Goal: Information Seeking & Learning: Learn about a topic

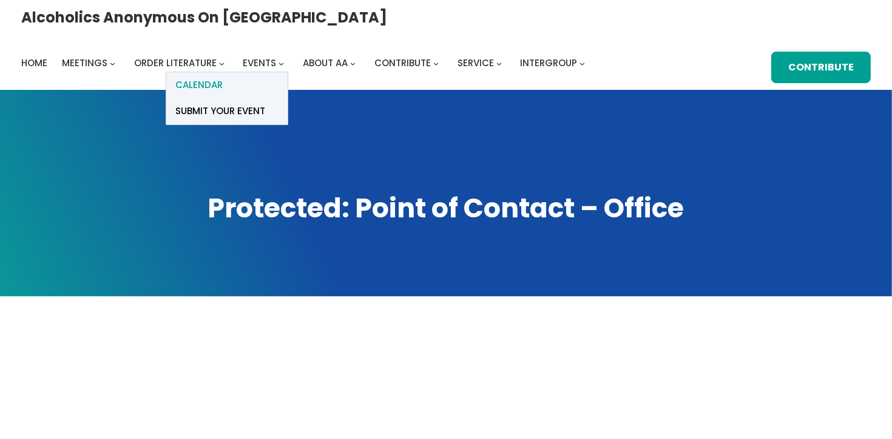
click at [223, 76] on span "Calendar" at bounding box center [198, 84] width 47 height 17
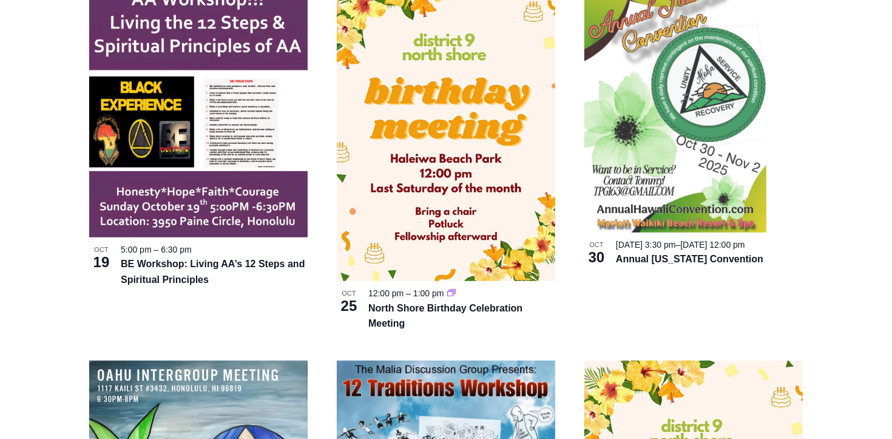
scroll to position [809, 0]
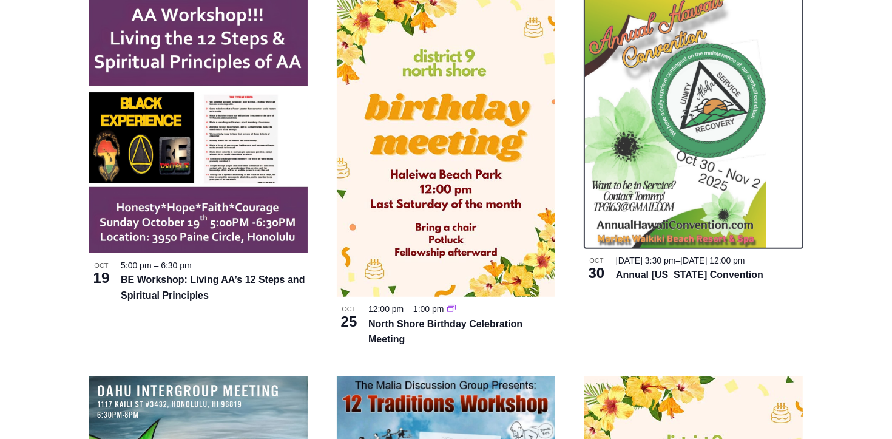
click at [698, 148] on img at bounding box center [676, 119] width 182 height 257
click at [684, 194] on img at bounding box center [676, 119] width 182 height 257
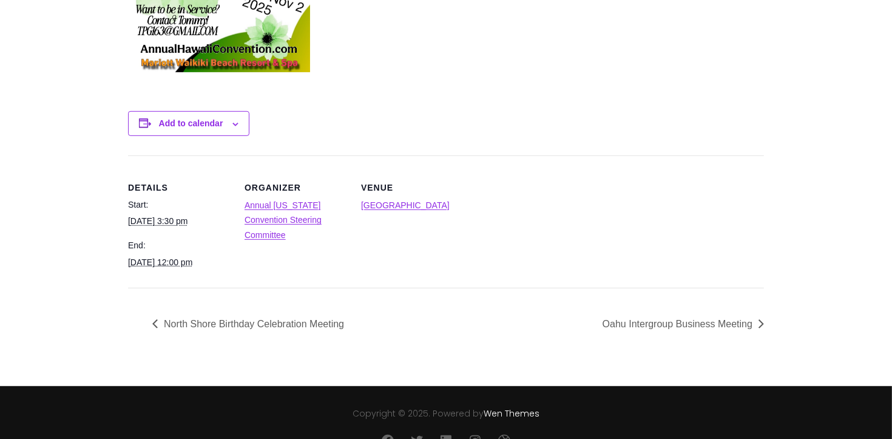
scroll to position [611, 0]
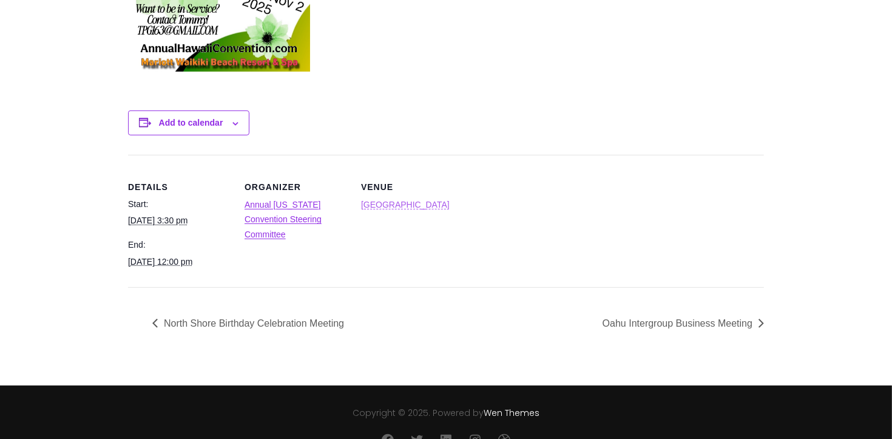
click at [433, 203] on link "Waikiki Beach Marriott Resort & Spa" at bounding box center [405, 205] width 89 height 10
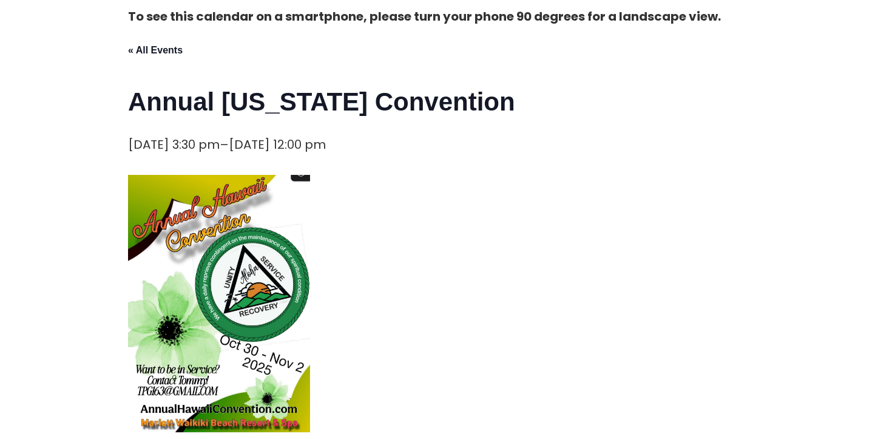
scroll to position [336, 0]
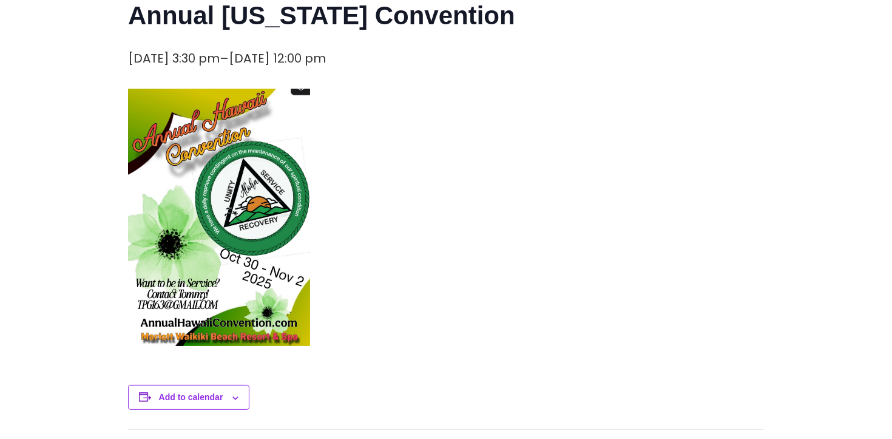
click at [284, 210] on img at bounding box center [219, 217] width 182 height 257
